Goal: Task Accomplishment & Management: Use online tool/utility

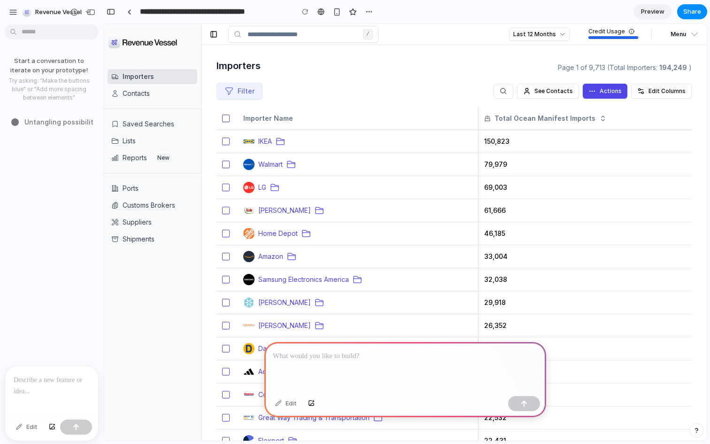
click at [328, 354] on p at bounding box center [405, 356] width 265 height 11
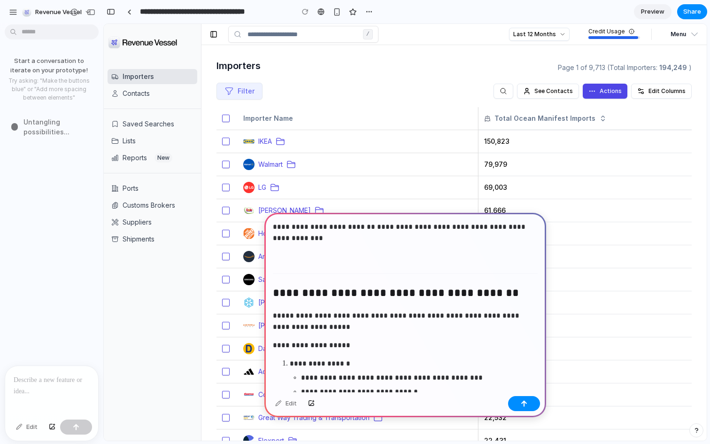
scroll to position [4, 0]
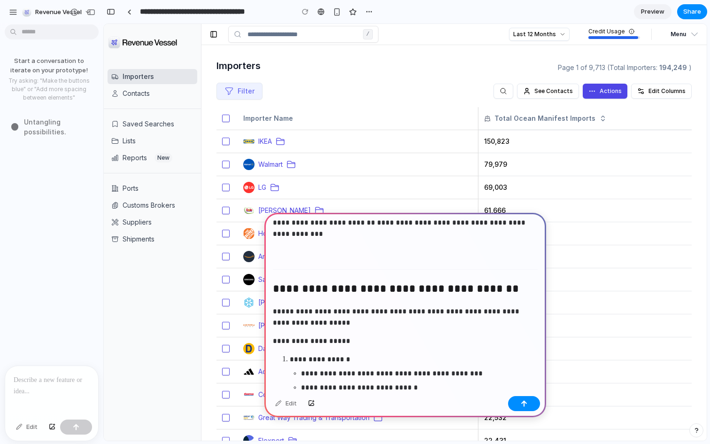
click at [328, 269] on div "**********" at bounding box center [406, 404] width 282 height 391
click at [326, 259] on div "**********" at bounding box center [406, 404] width 282 height 391
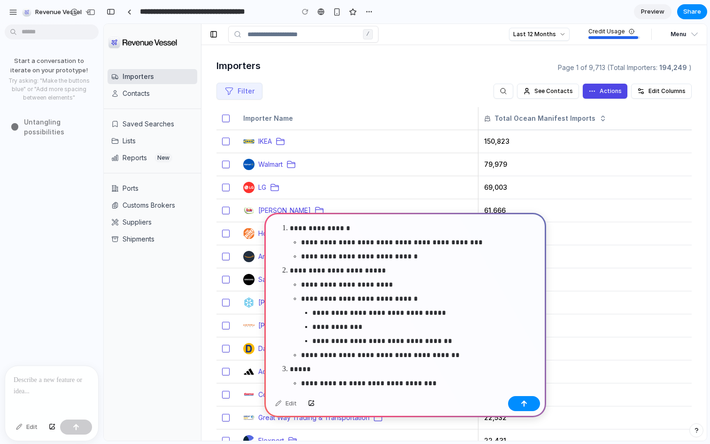
scroll to position [211, 0]
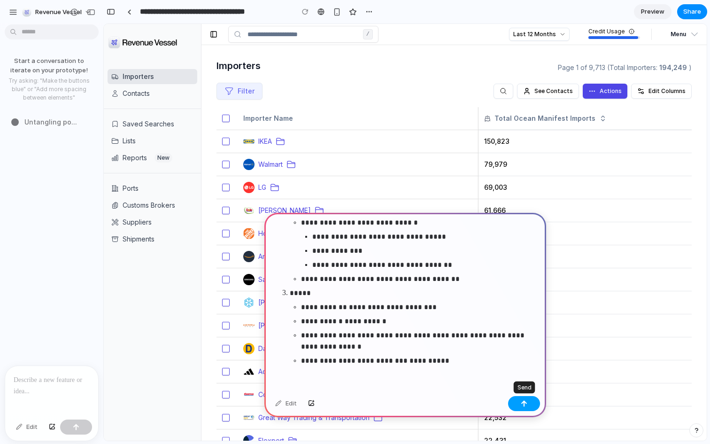
click at [520, 403] on button "button" at bounding box center [524, 403] width 32 height 15
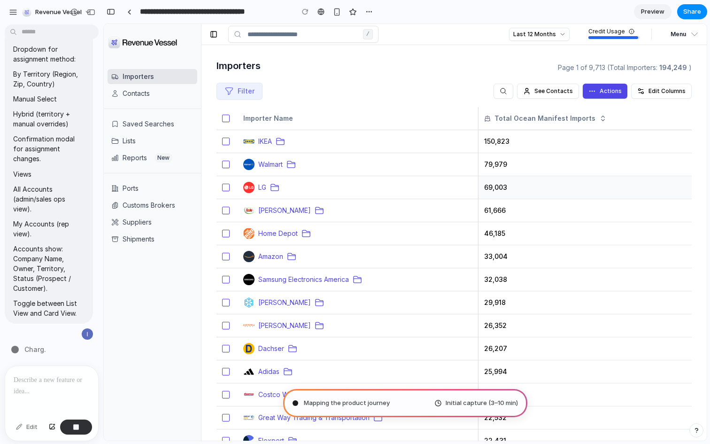
type input "**********"
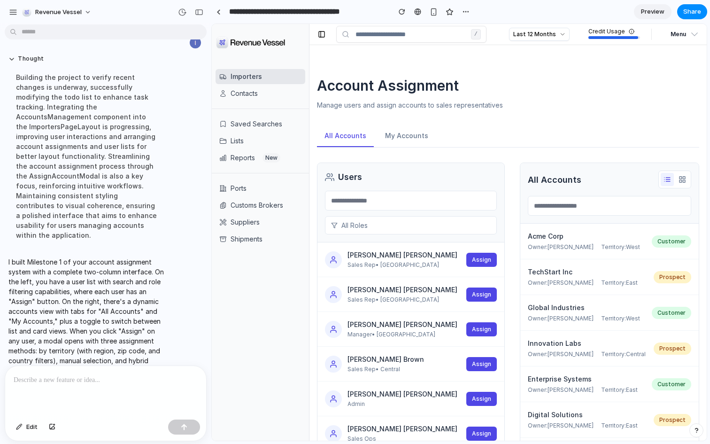
scroll to position [0, 0]
click at [324, 31] on rect at bounding box center [322, 34] width 6 height 6
click at [217, 17] on link at bounding box center [218, 12] width 14 height 14
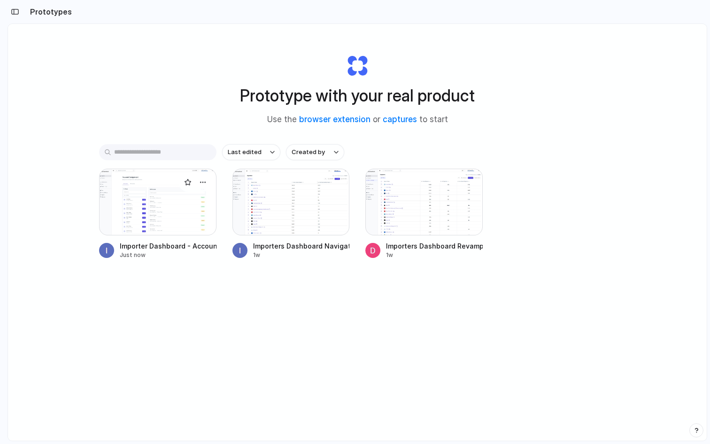
click at [166, 201] on div at bounding box center [157, 202] width 117 height 67
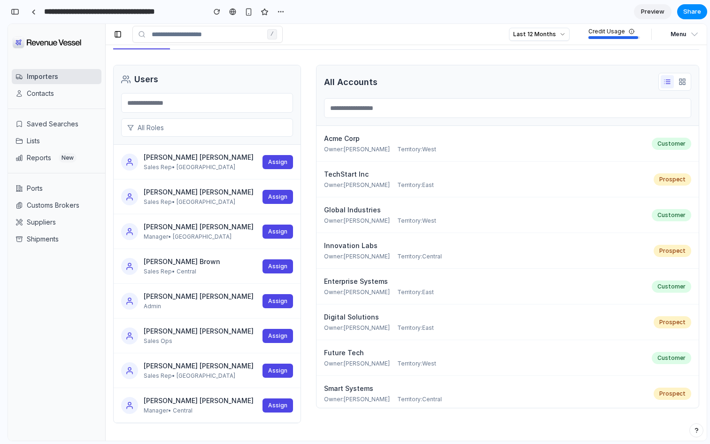
scroll to position [103, 0]
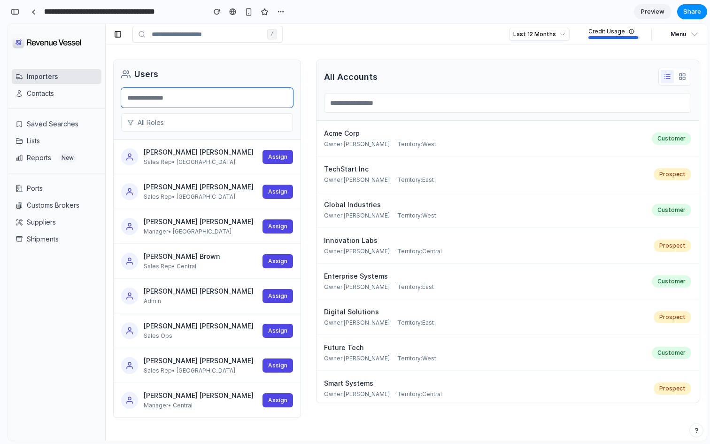
click at [180, 100] on input "text" at bounding box center [207, 98] width 172 height 20
click at [176, 122] on span "All Roles" at bounding box center [212, 122] width 149 height 10
click at [224, 84] on div "All Roles Sales Rep Manager Admin Sales Ops" at bounding box center [357, 232] width 699 height 417
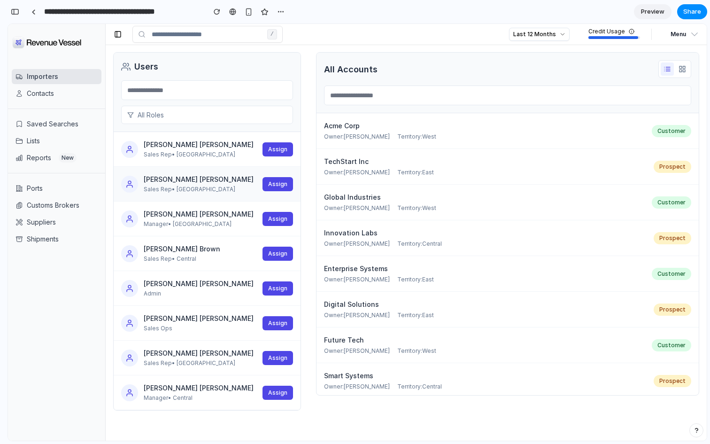
scroll to position [109, 0]
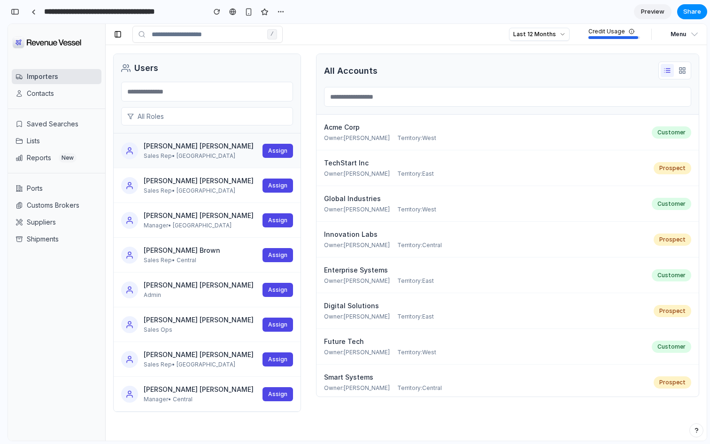
click at [270, 175] on div "Sarah Johnson Sales Rep • East Coast Assign" at bounding box center [207, 185] width 187 height 35
click at [270, 183] on span "Assign" at bounding box center [277, 185] width 19 height 7
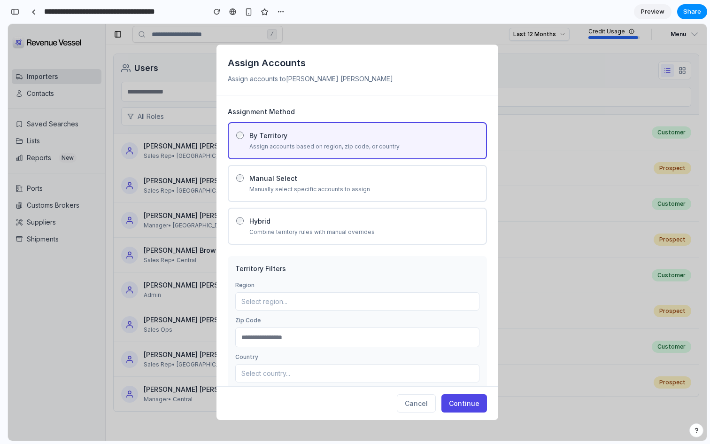
scroll to position [23, 0]
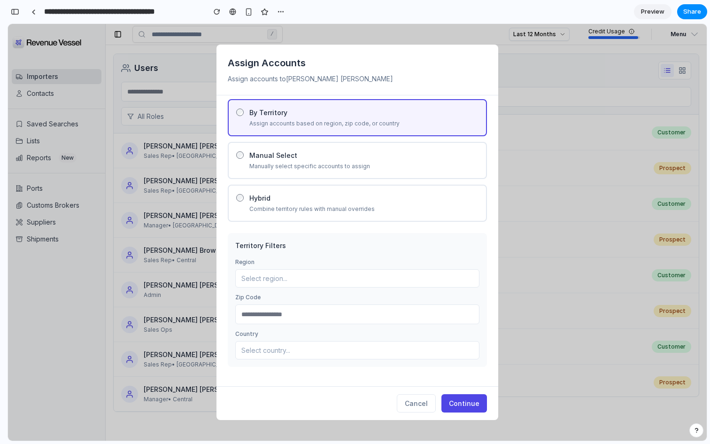
click at [310, 281] on button "Select region..." at bounding box center [357, 278] width 244 height 18
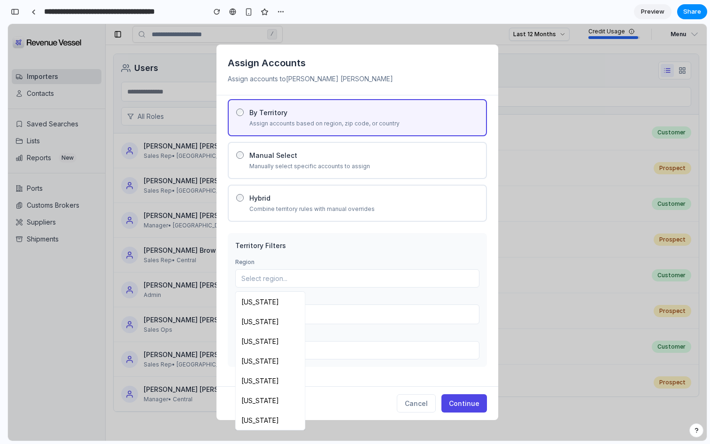
click at [268, 303] on span "California" at bounding box center [261, 302] width 38 height 10
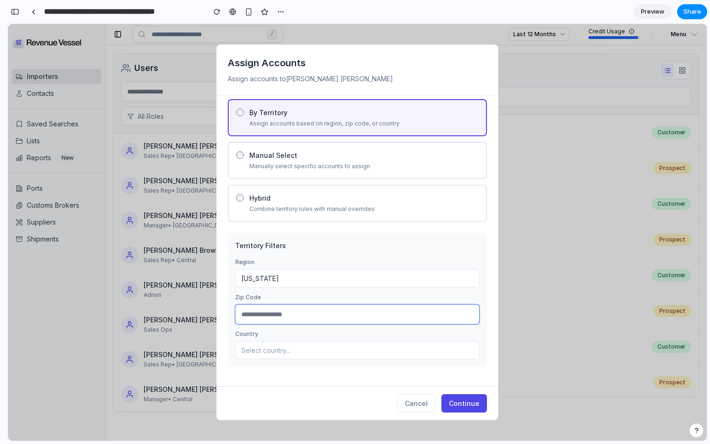
click at [295, 322] on input "text" at bounding box center [357, 314] width 244 height 20
type input "*****"
click at [281, 358] on button "Select country..." at bounding box center [357, 350] width 244 height 18
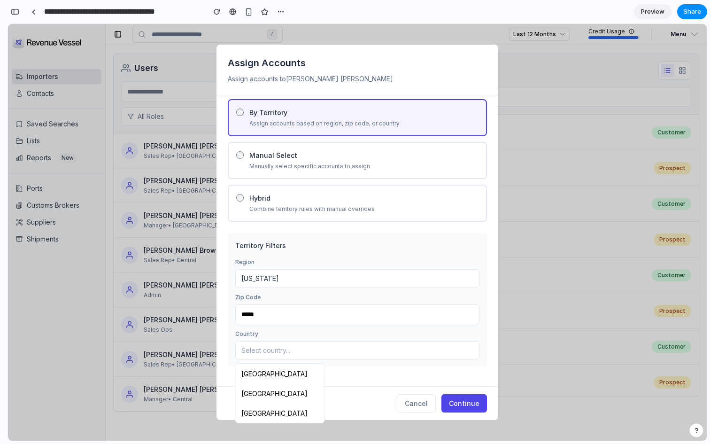
click at [273, 369] on span "United States" at bounding box center [275, 374] width 66 height 10
click at [465, 401] on span "Continue" at bounding box center [464, 403] width 31 height 8
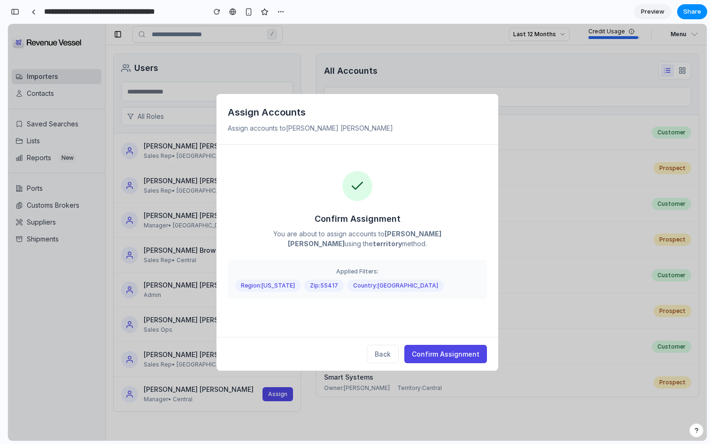
scroll to position [0, 0]
click at [443, 355] on span "Confirm Assignment" at bounding box center [446, 354] width 68 height 8
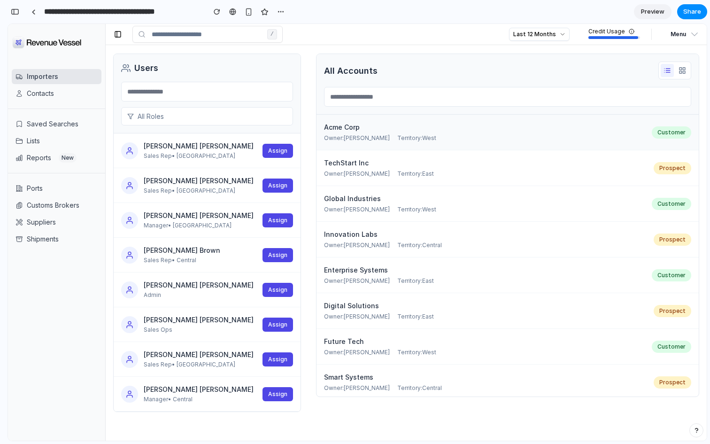
click at [414, 144] on div "Acme Corp Owner: John Smith Territory: West Customer" at bounding box center [508, 133] width 382 height 36
click at [50, 82] on link "Importers" at bounding box center [57, 76] width 90 height 15
click at [50, 87] on link "Contacts" at bounding box center [57, 93] width 90 height 15
click at [50, 79] on link "Importers" at bounding box center [57, 76] width 90 height 15
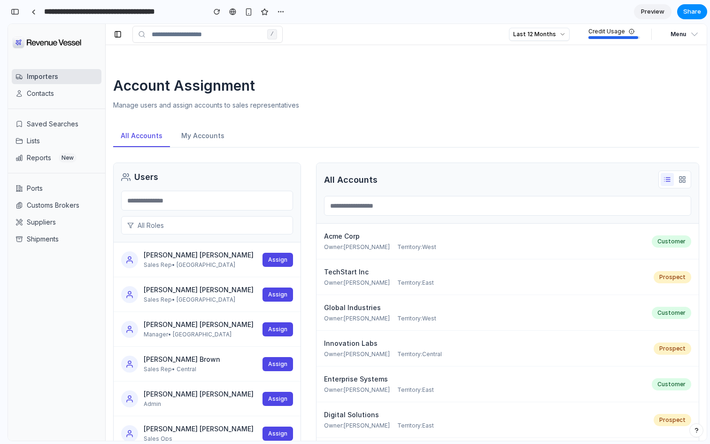
click at [179, 136] on button "My Accounts" at bounding box center [203, 136] width 58 height 22
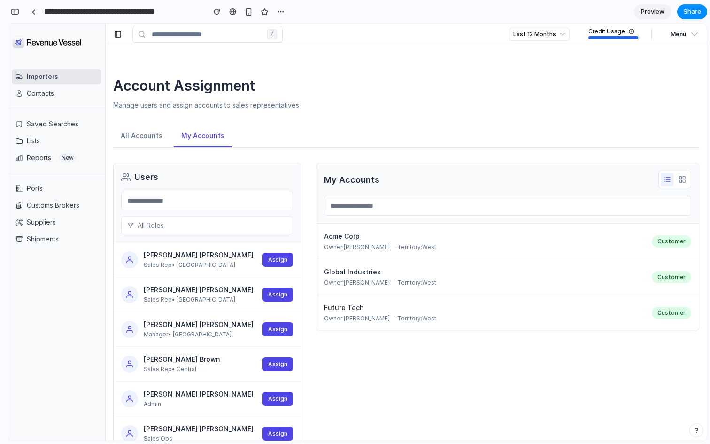
click at [136, 144] on button "All Accounts" at bounding box center [141, 136] width 57 height 22
